Goal: Information Seeking & Learning: Learn about a topic

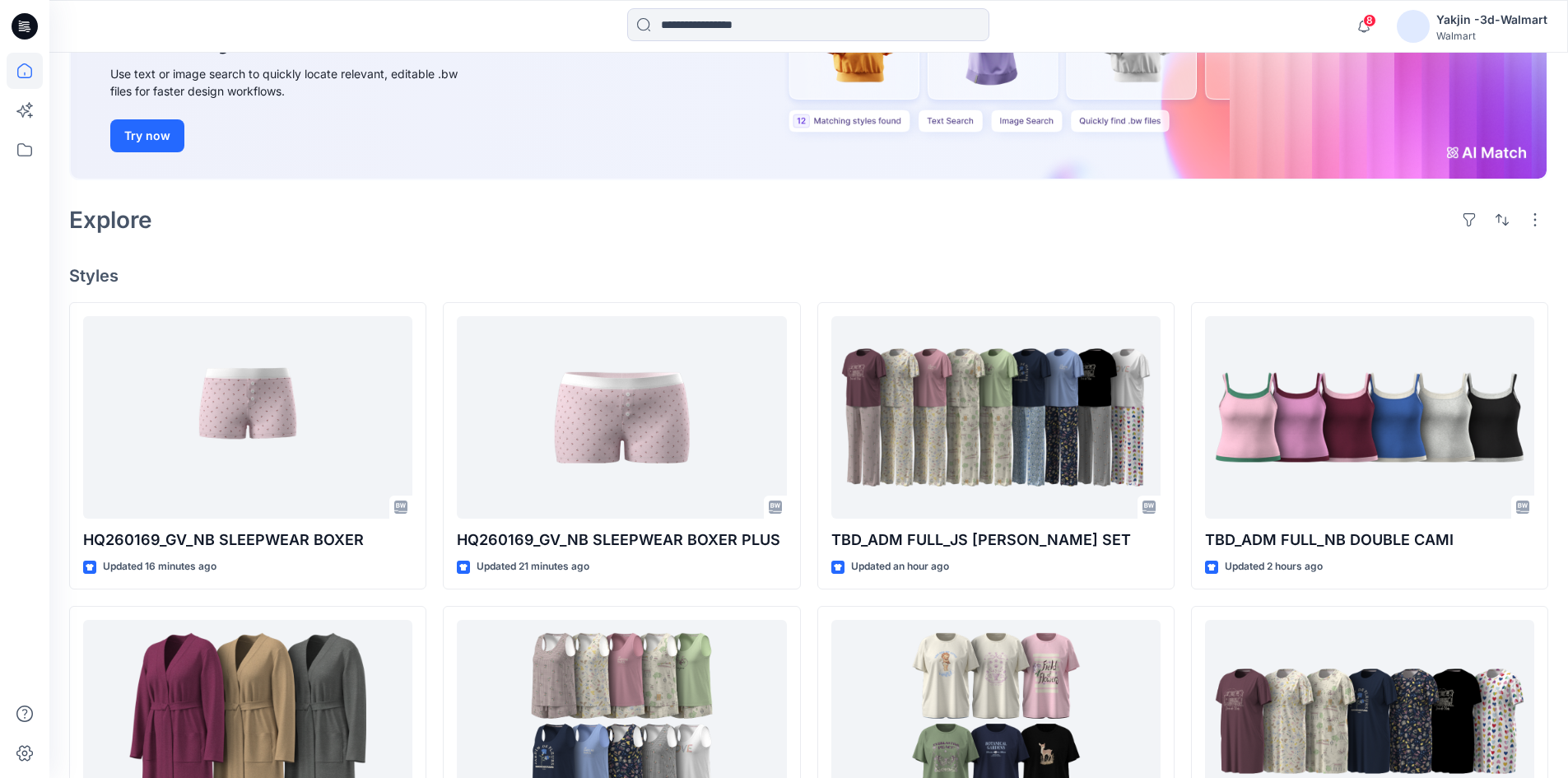
scroll to position [404, 0]
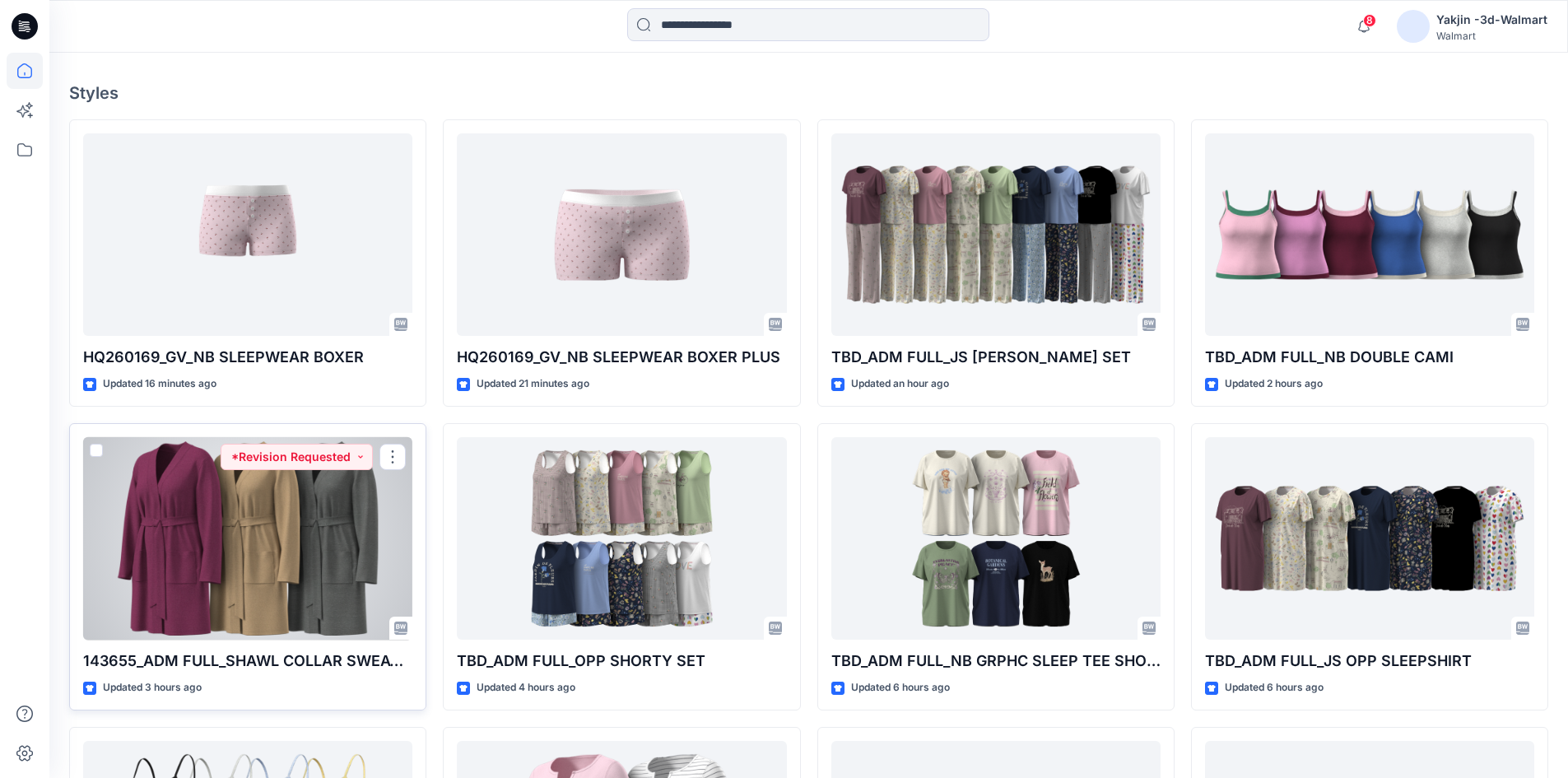
click at [216, 551] on div at bounding box center [248, 538] width 329 height 203
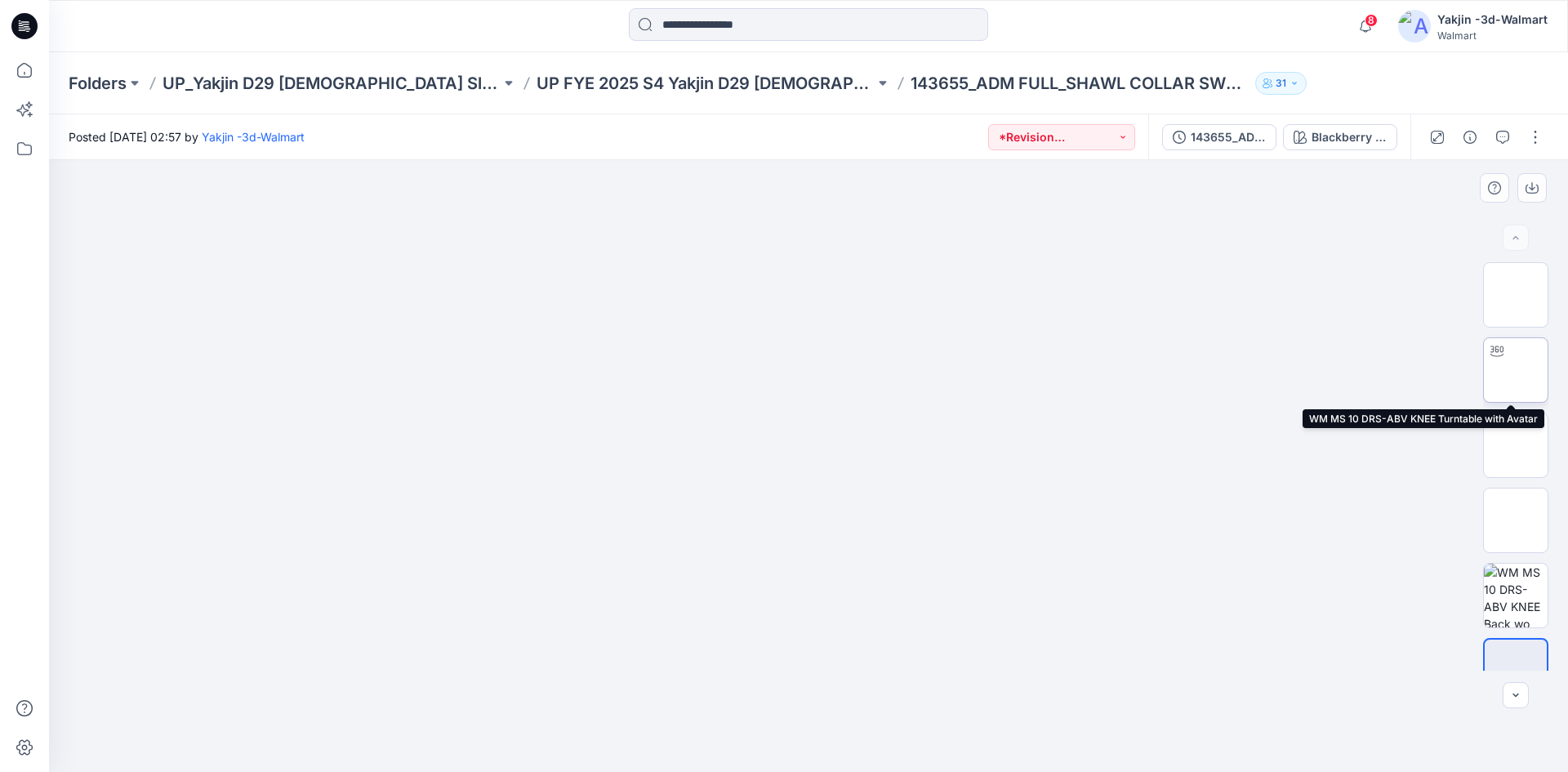
click at [1515, 370] on img at bounding box center [1515, 370] width 0 height 0
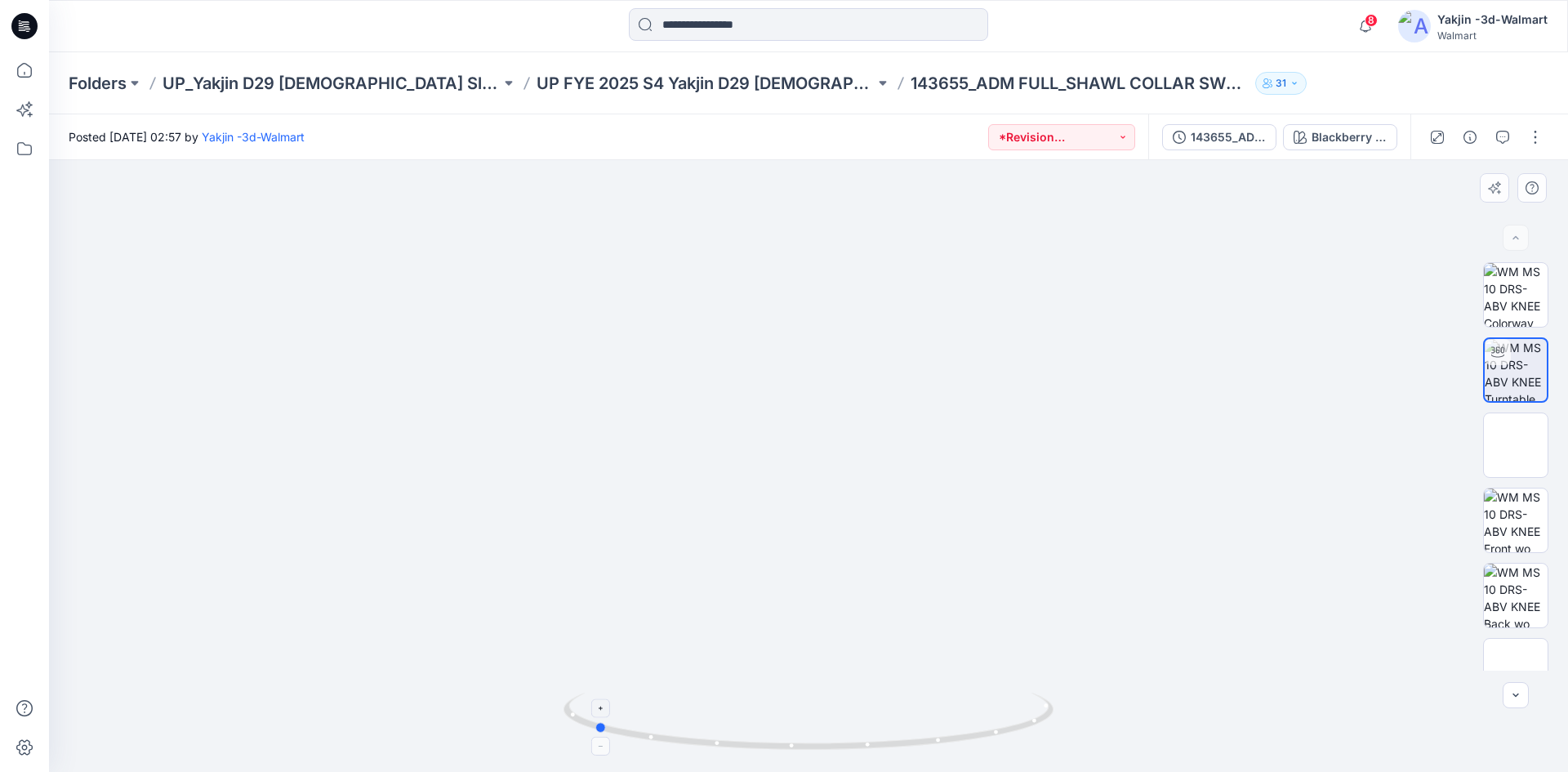
drag, startPoint x: 979, startPoint y: 740, endPoint x: 763, endPoint y: 752, distance: 216.3
click at [763, 752] on icon at bounding box center [810, 723] width 494 height 61
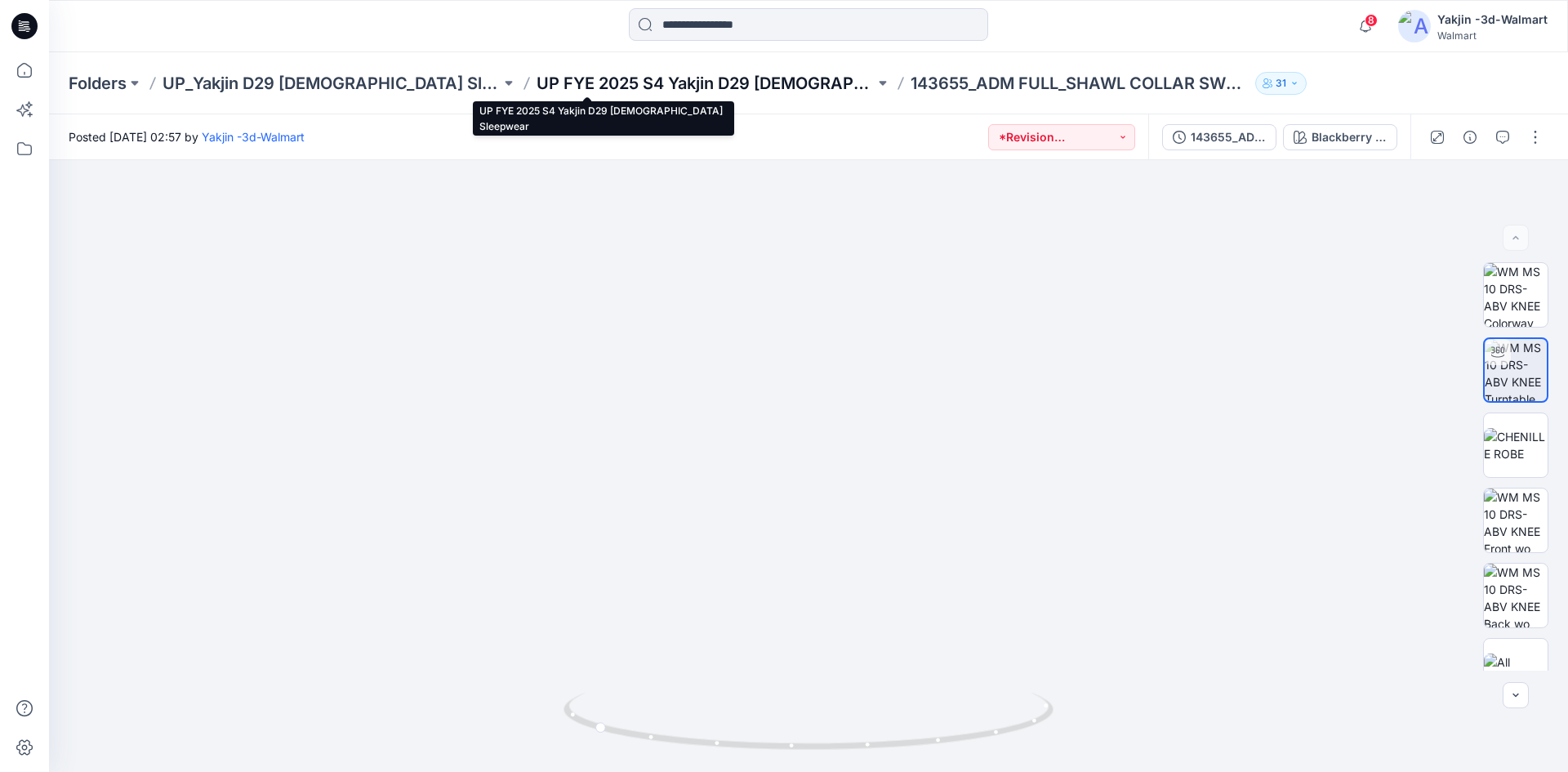
click at [663, 80] on p "UP FYE 2025 S4 Yakjin D29 [DEMOGRAPHIC_DATA] Sleepwear" at bounding box center [706, 83] width 338 height 23
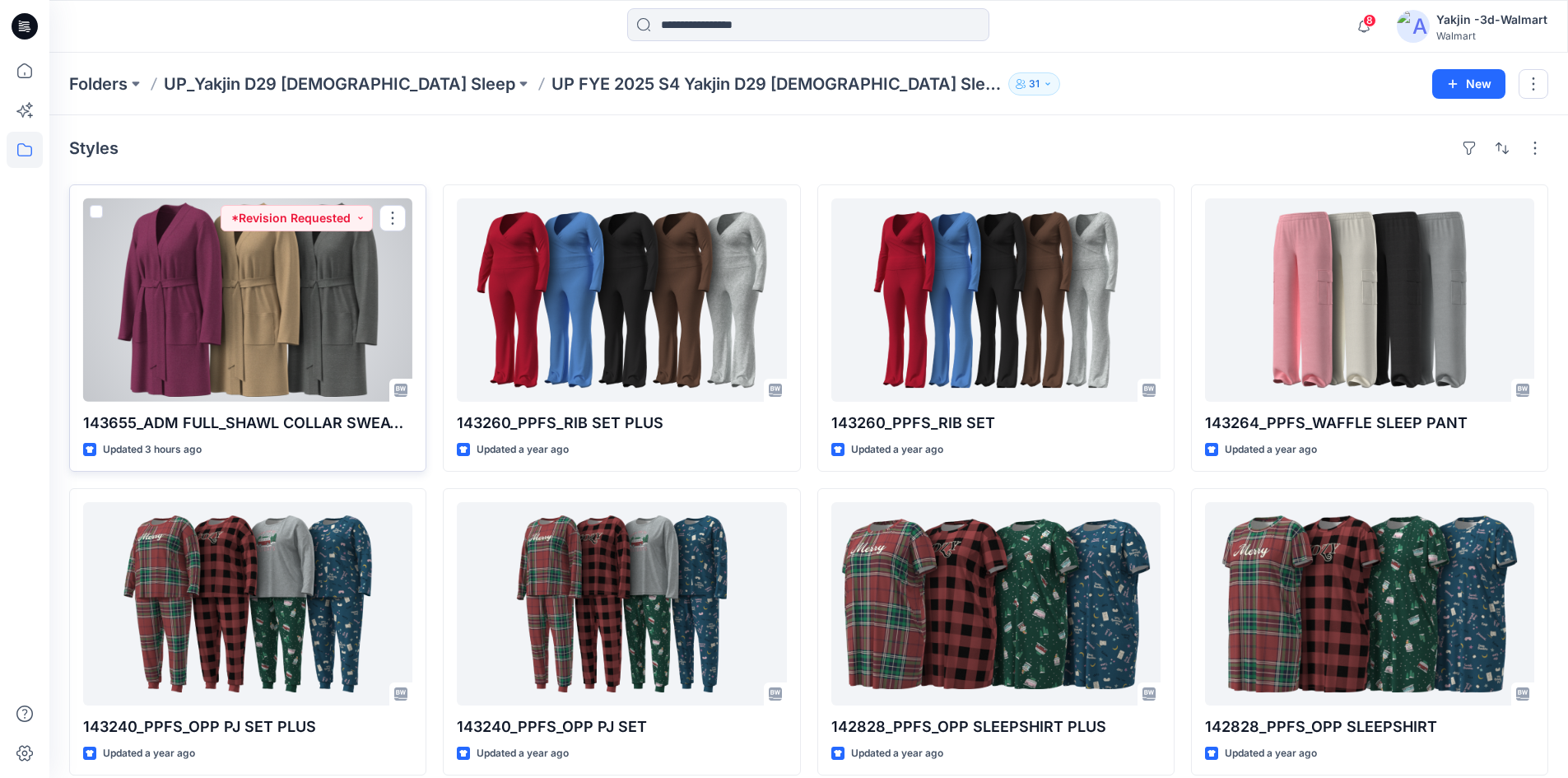
click at [277, 321] on div at bounding box center [248, 300] width 329 height 203
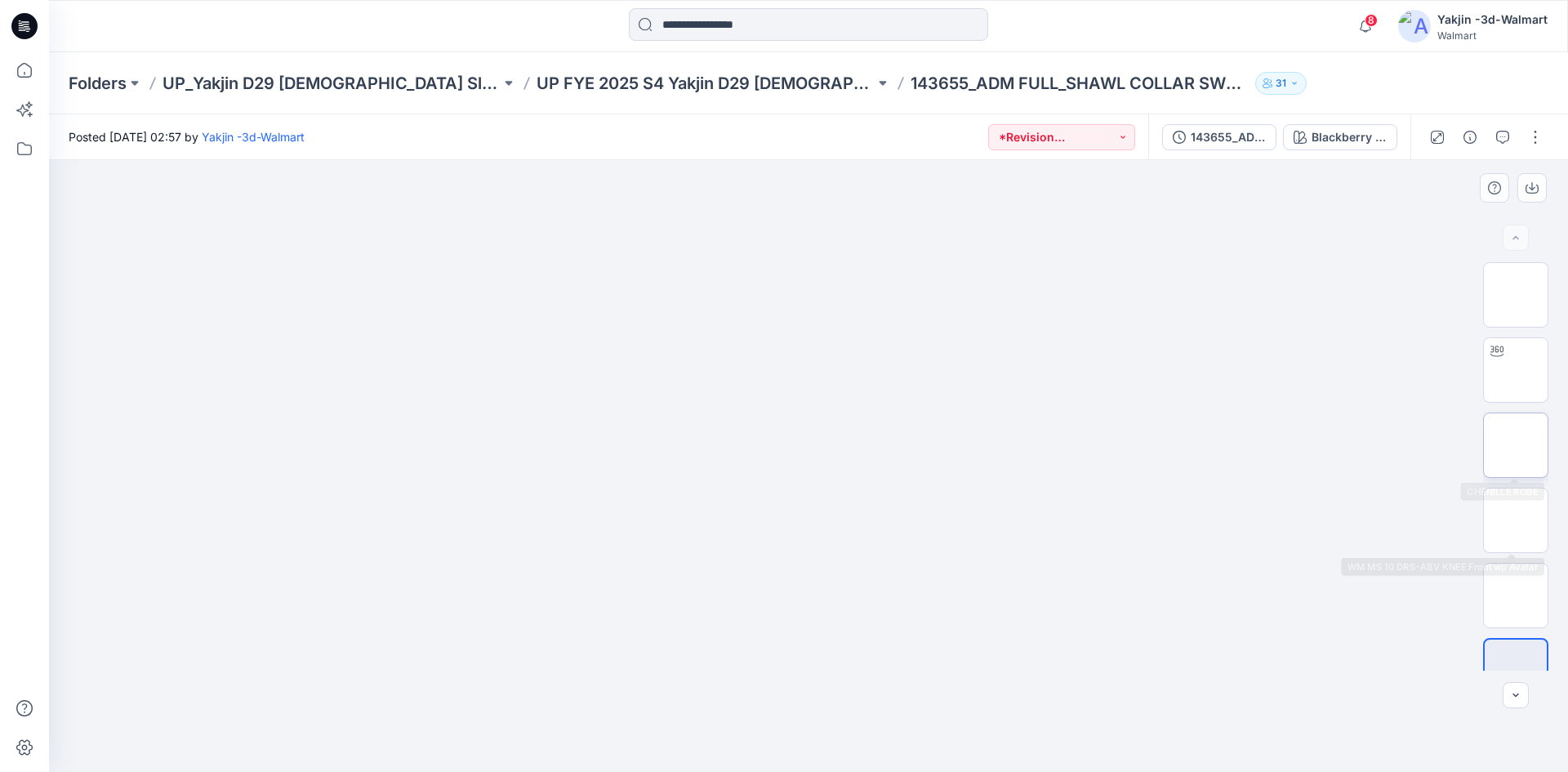
scroll to position [33, 0]
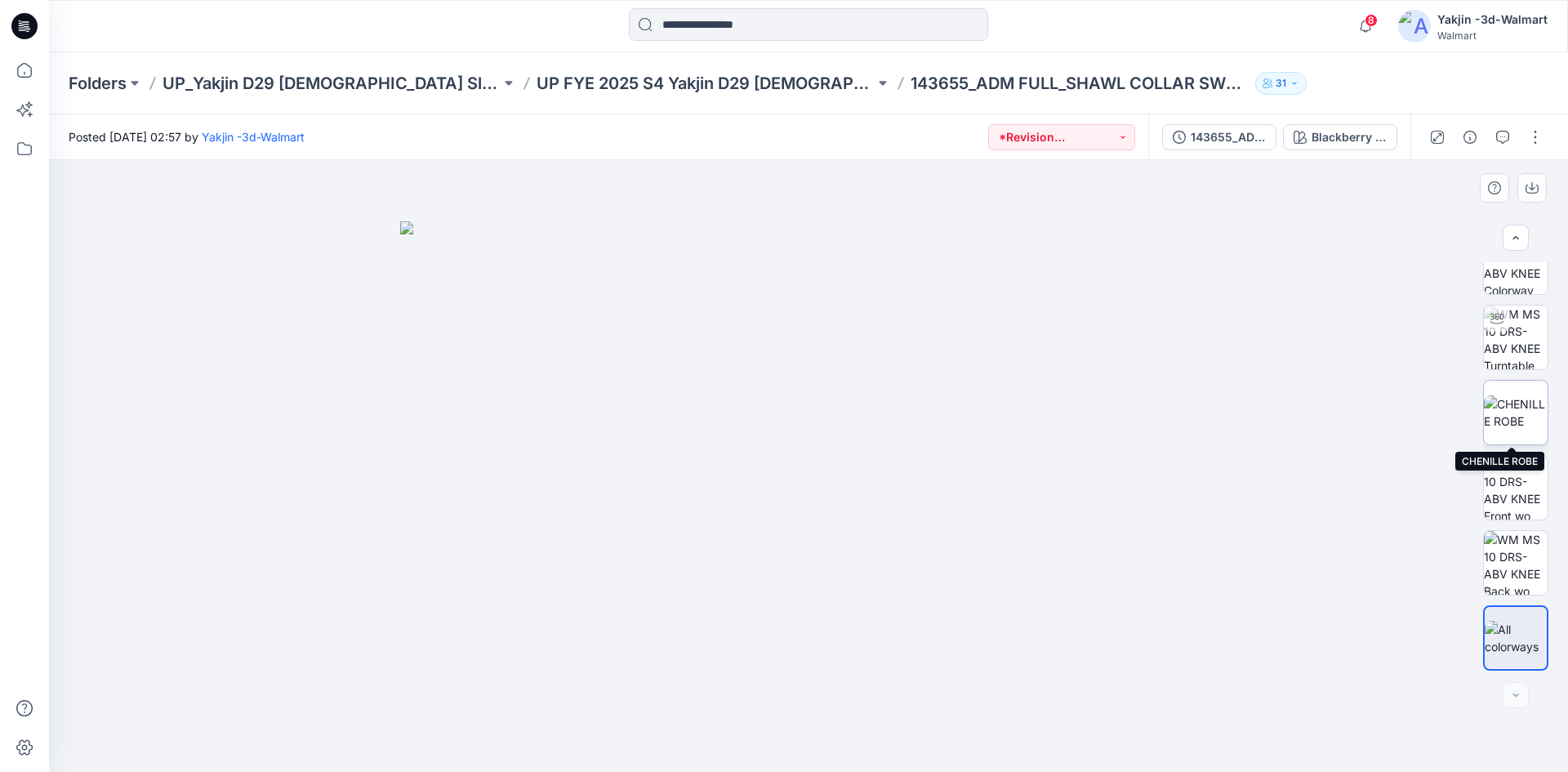
click at [1528, 405] on img at bounding box center [1515, 412] width 64 height 34
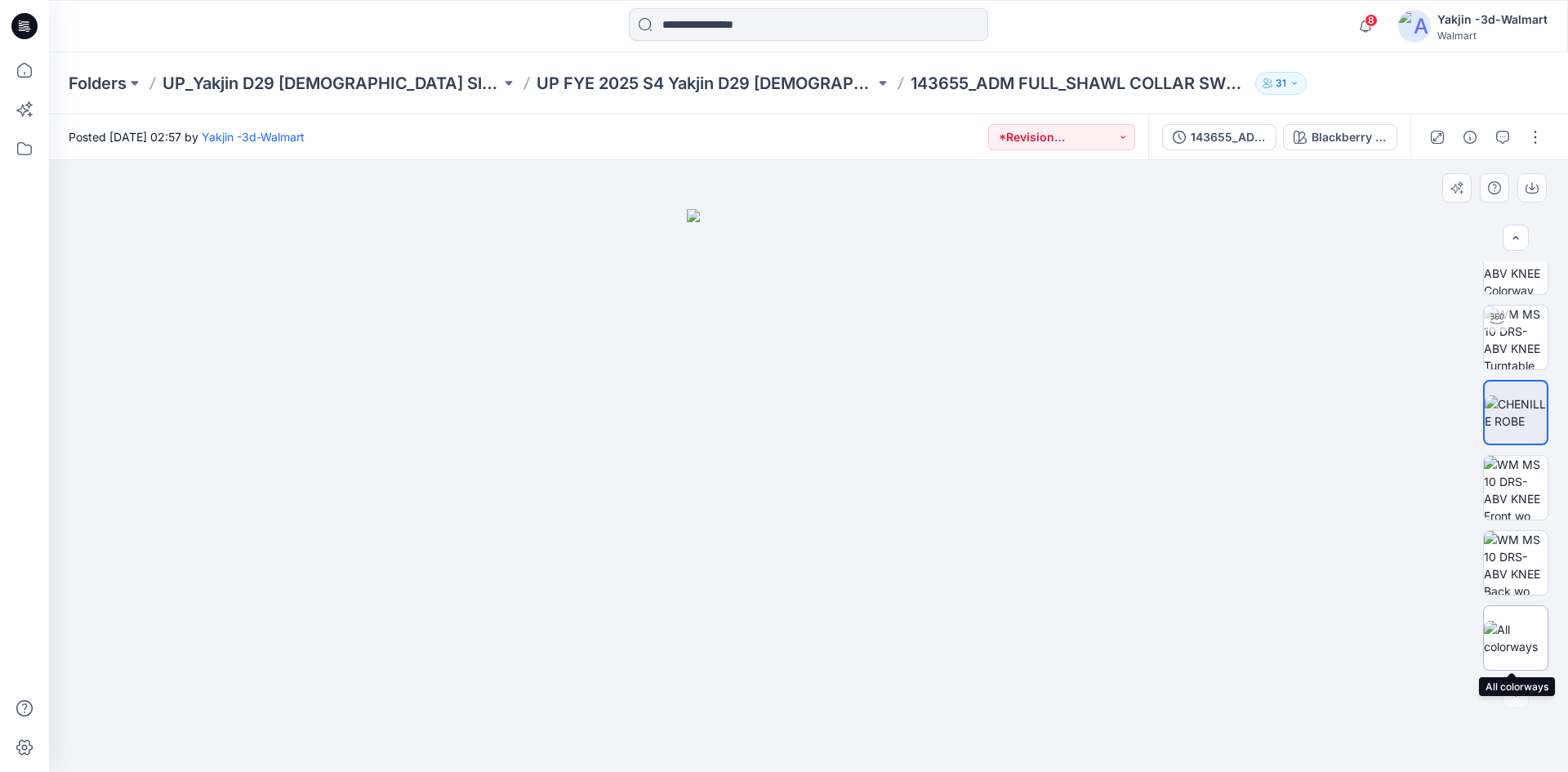
click at [1522, 637] on img at bounding box center [1515, 637] width 64 height 34
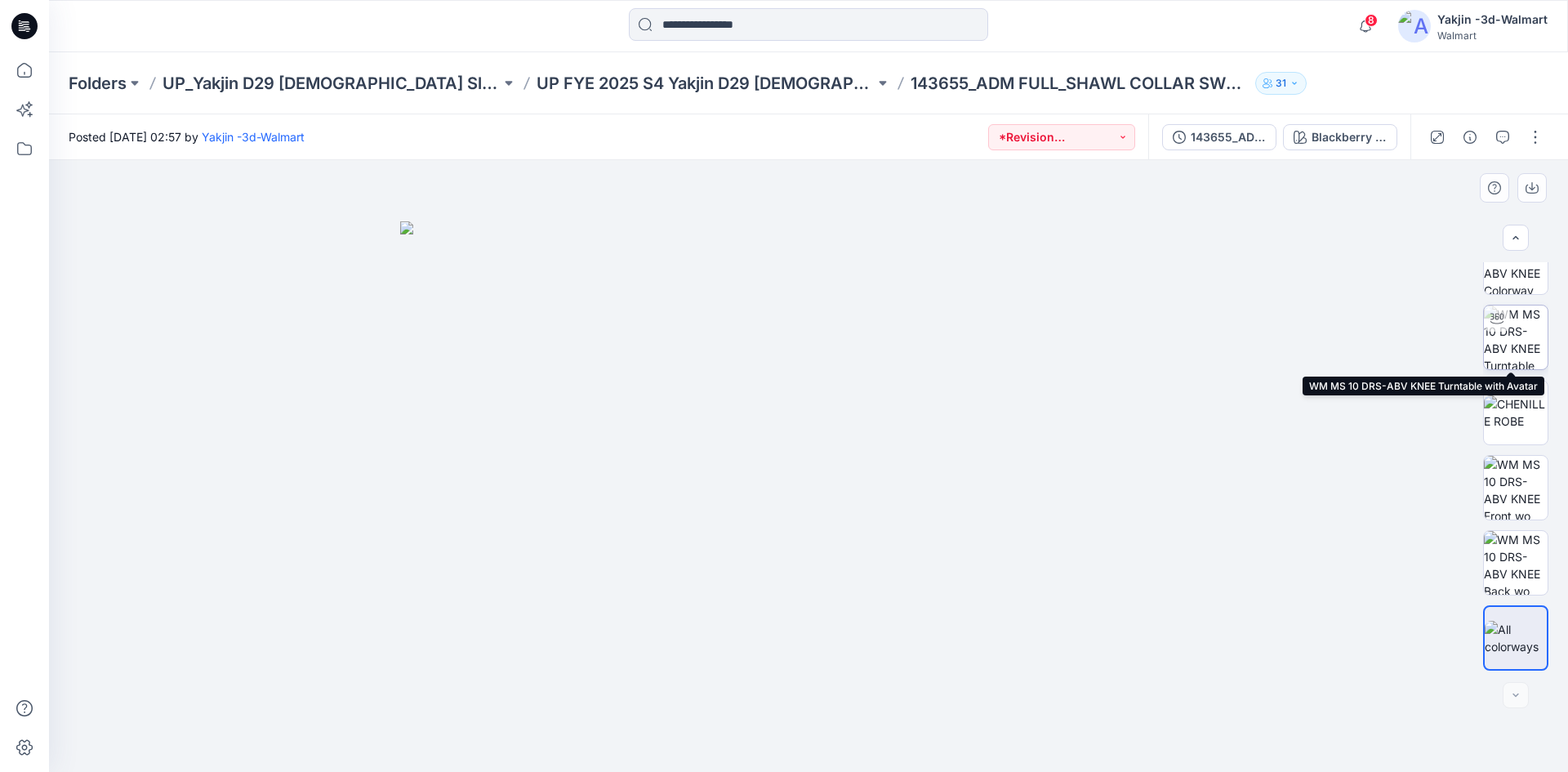
click at [1524, 342] on img at bounding box center [1515, 337] width 64 height 64
